Goal: Task Accomplishment & Management: Manage account settings

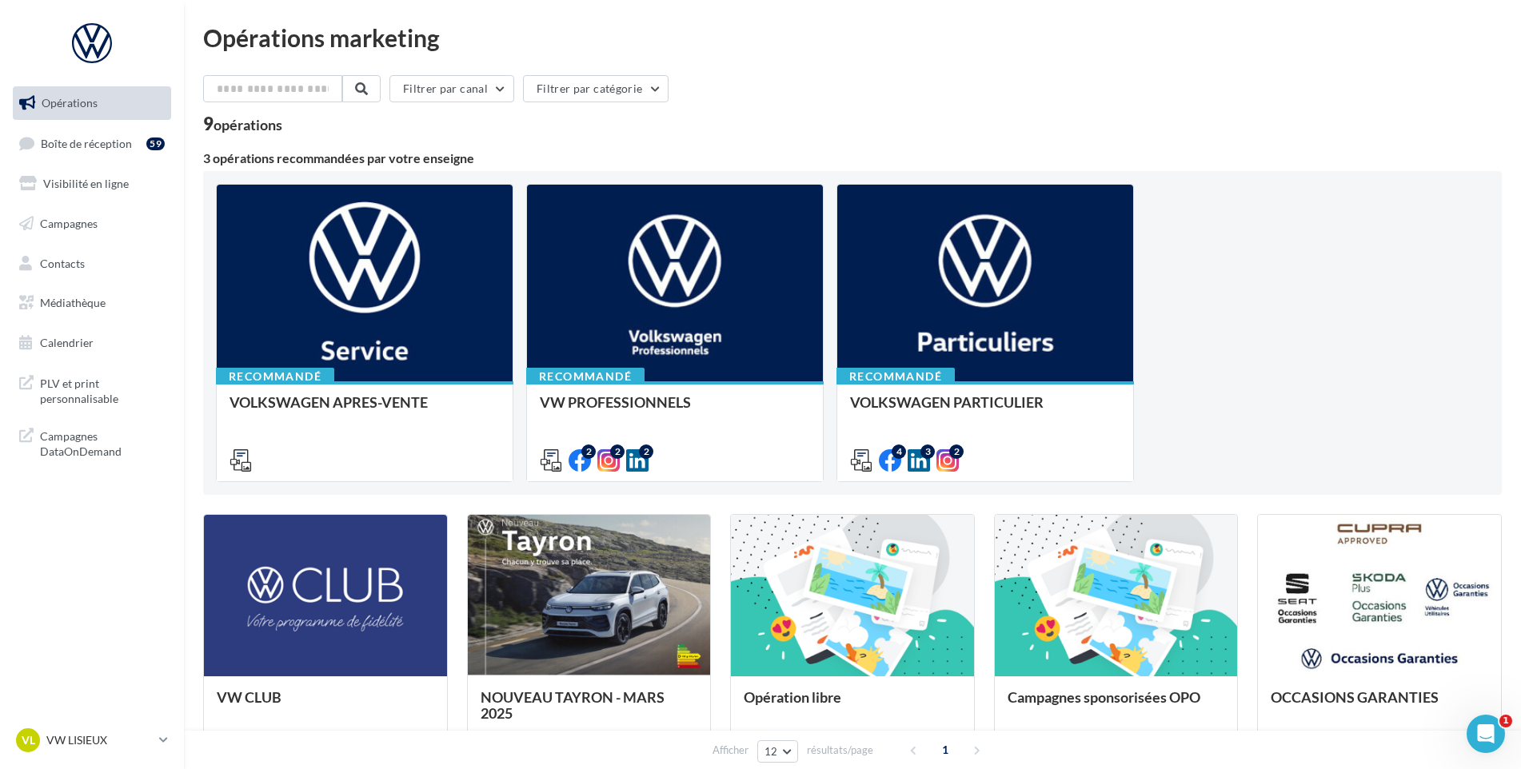
click at [84, 114] on link "Opérations" at bounding box center [92, 103] width 165 height 34
click at [66, 132] on link "Boîte de réception 59" at bounding box center [92, 143] width 165 height 34
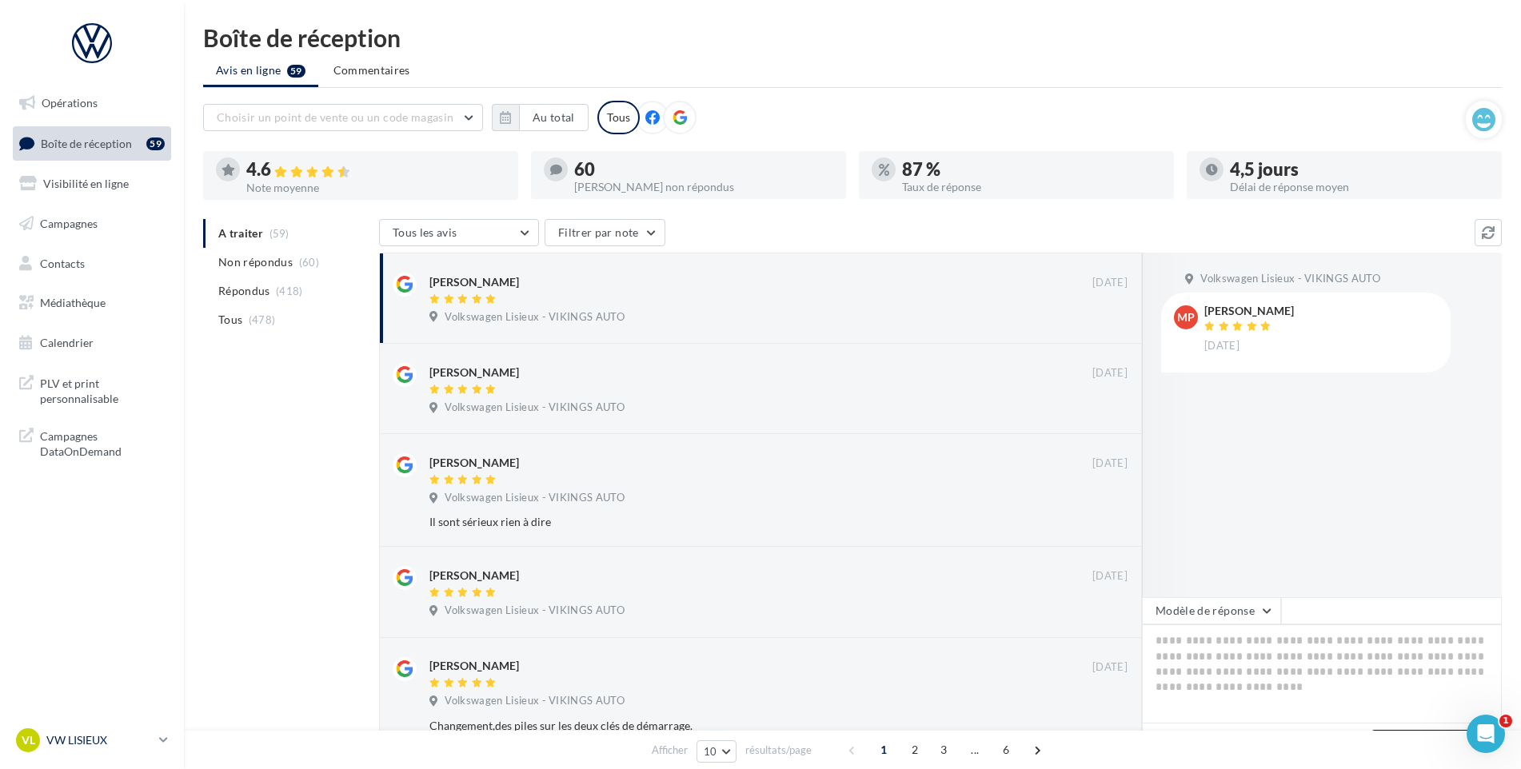
drag, startPoint x: 103, startPoint y: 736, endPoint x: 103, endPoint y: 727, distance: 8.8
click at [103, 736] on p "VW LISIEUX" at bounding box center [99, 740] width 106 height 16
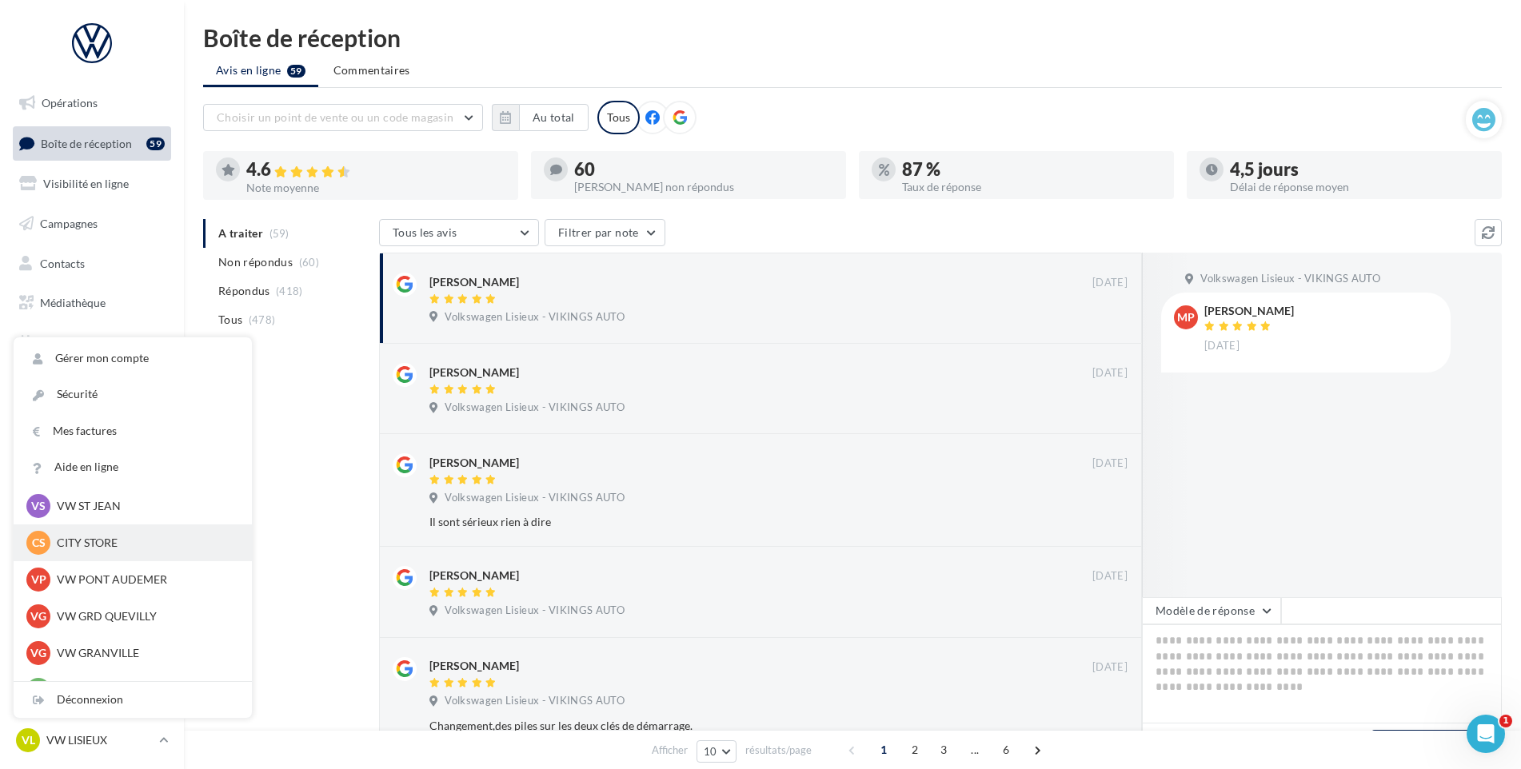
scroll to position [240, 0]
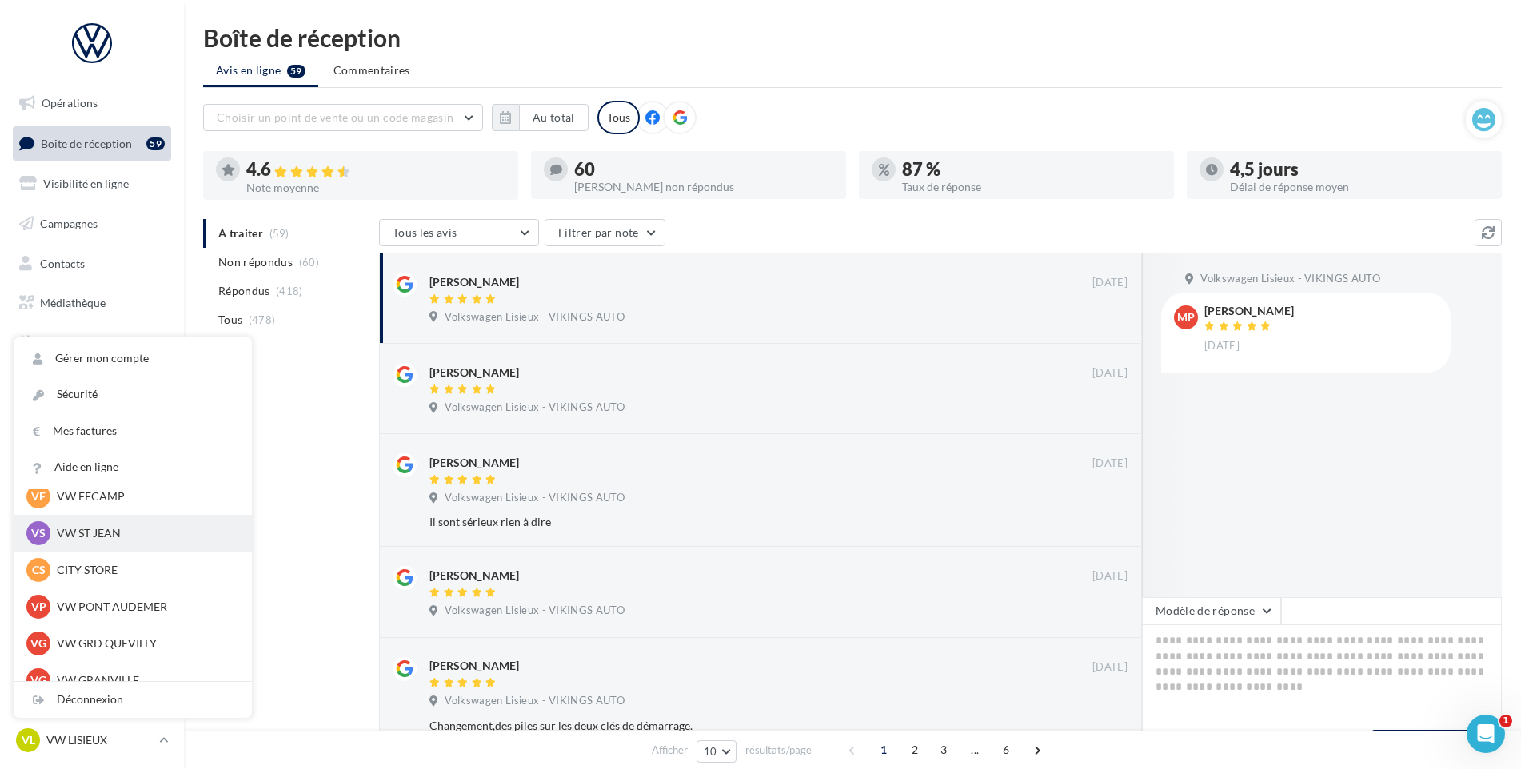
click at [95, 538] on p "VW ST JEAN" at bounding box center [145, 533] width 176 height 16
